Goal: Transaction & Acquisition: Obtain resource

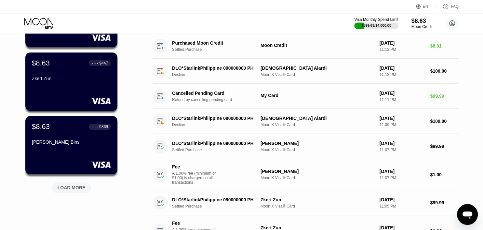
scroll to position [240, 0]
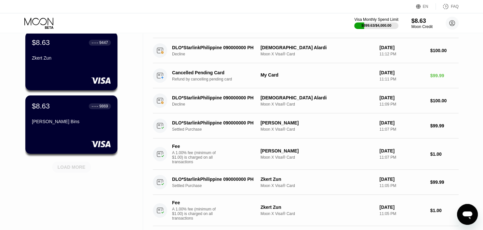
click at [75, 166] on div "LOAD MORE" at bounding box center [72, 167] width 28 height 6
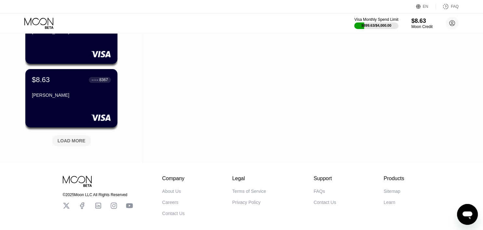
scroll to position [549, 0]
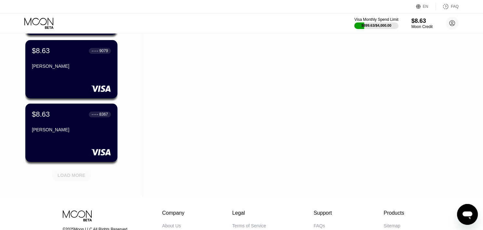
click at [73, 175] on div "LOAD MORE" at bounding box center [72, 175] width 28 height 6
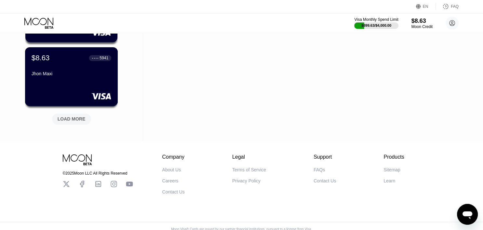
scroll to position [933, 0]
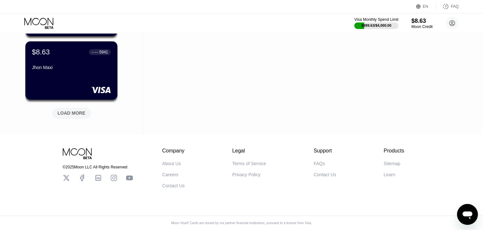
click at [73, 110] on div "LOAD MORE" at bounding box center [72, 113] width 28 height 6
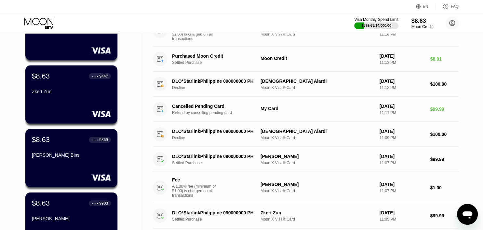
scroll to position [0, 0]
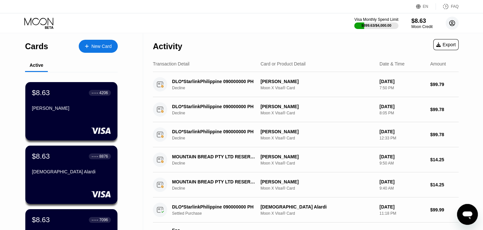
click at [454, 25] on circle at bounding box center [451, 23] width 13 height 13
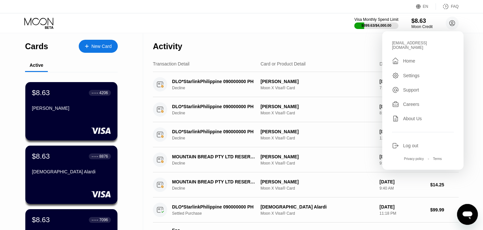
click at [318, 39] on div "Activity Export" at bounding box center [306, 44] width 306 height 23
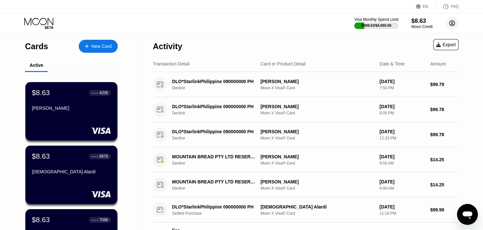
click at [456, 25] on circle at bounding box center [451, 23] width 13 height 13
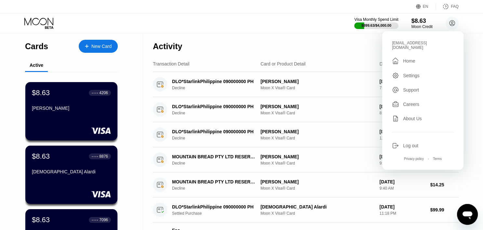
click at [296, 17] on div "Visa Monthly Spend Limit $899.63 / $4,000.00 $8.63 Moon Credit zho@erkarmoe.org…" at bounding box center [241, 23] width 483 height 20
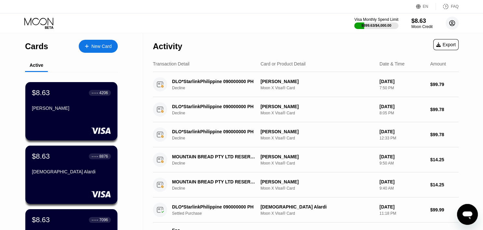
click at [452, 21] on circle at bounding box center [451, 23] width 13 height 13
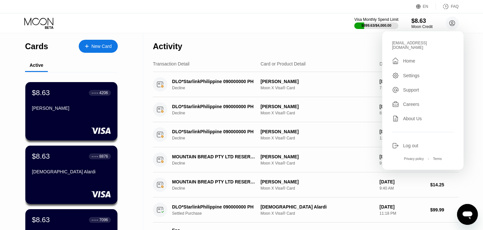
click at [312, 27] on div "Visa Monthly Spend Limit $899.63 / $4,000.00 $8.63 Moon Credit zho@erkarmoe.org…" at bounding box center [241, 23] width 483 height 20
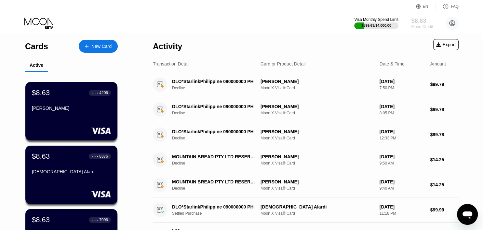
click at [416, 24] on div "$8.63" at bounding box center [422, 20] width 22 height 7
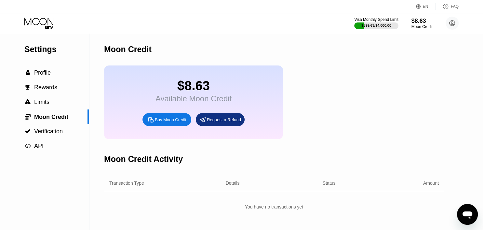
click at [169, 122] on div "Buy Moon Credit" at bounding box center [171, 120] width 32 height 6
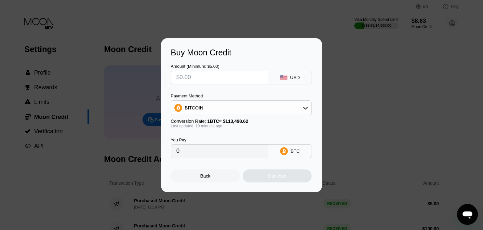
click at [206, 108] on div "BITCOIN" at bounding box center [241, 107] width 140 height 13
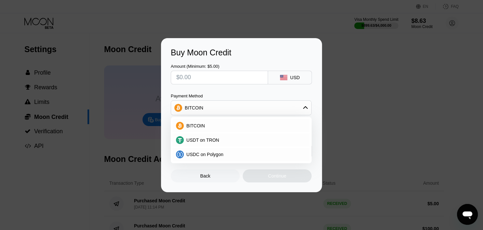
click at [199, 138] on span "USDT on TRON" at bounding box center [202, 139] width 33 height 5
type input "0.00"
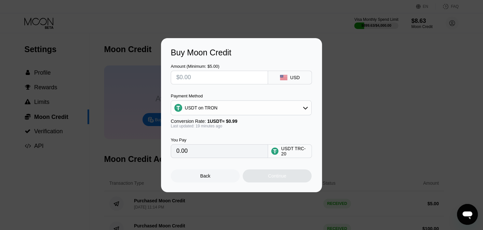
click at [202, 79] on input "text" at bounding box center [219, 77] width 86 height 13
type input "$103"
type input "104.04"
type input "$103"
click at [256, 178] on div "Continue" at bounding box center [277, 175] width 69 height 13
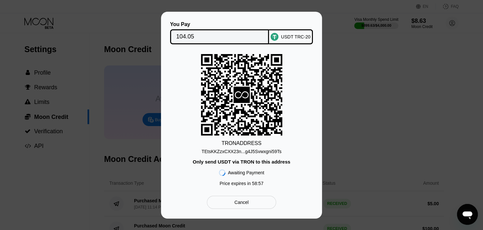
click at [255, 152] on div "TEtsKKZzxCXX23n...g4J5Svwxgni59Ts" at bounding box center [242, 151] width 80 height 5
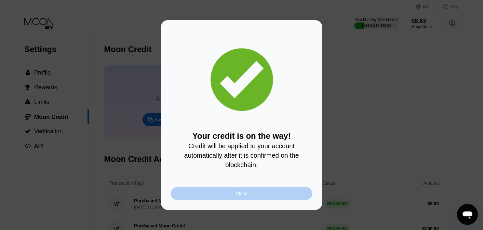
click at [251, 199] on div "Close" at bounding box center [241, 193] width 141 height 13
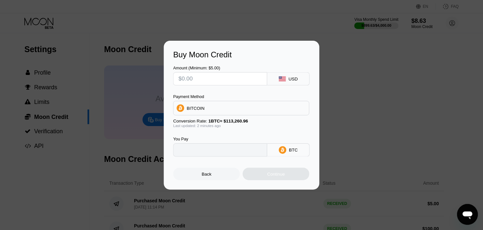
type input "0"
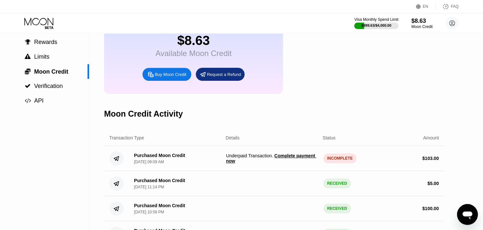
scroll to position [34, 0]
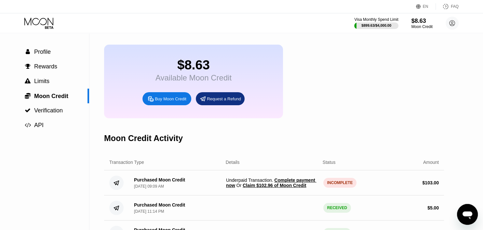
scroll to position [34, 0]
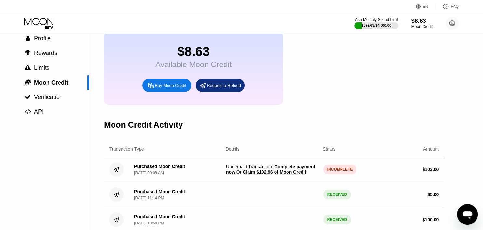
click at [269, 174] on span "Claim $102.96 of Moon Credit" at bounding box center [274, 171] width 63 height 5
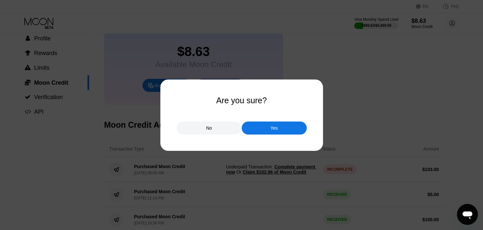
click at [266, 130] on div "Yes" at bounding box center [274, 127] width 65 height 13
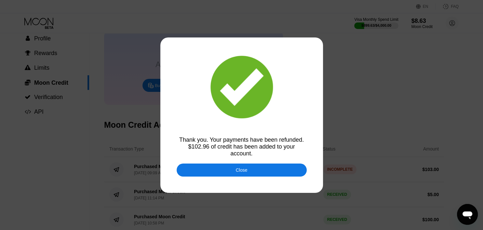
click at [257, 166] on div "Close" at bounding box center [242, 169] width 130 height 13
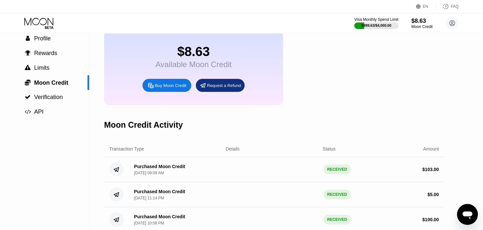
click at [32, 24] on icon at bounding box center [39, 23] width 30 height 11
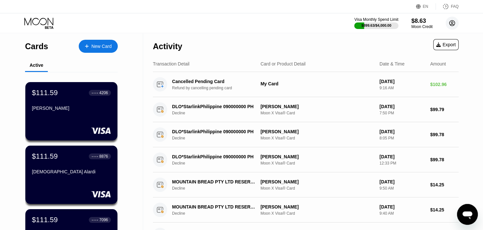
click at [452, 21] on circle at bounding box center [451, 23] width 13 height 13
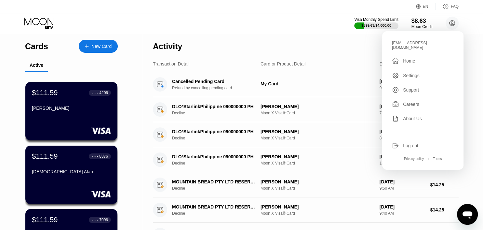
click at [291, 38] on div "Activity Export" at bounding box center [306, 44] width 306 height 23
